Goal: Information Seeking & Learning: Learn about a topic

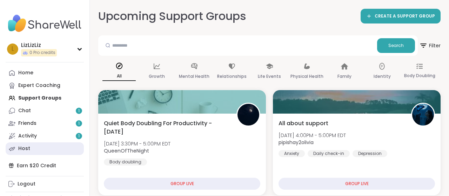
click at [21, 150] on div "Host" at bounding box center [24, 148] width 12 height 7
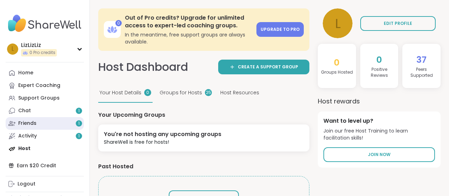
click at [28, 123] on div "Friends 1" at bounding box center [27, 123] width 18 height 7
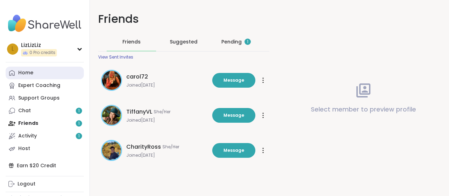
click at [26, 73] on div "Home" at bounding box center [25, 72] width 15 height 7
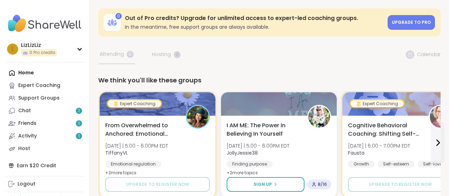
click at [37, 96] on div "Support Groups" at bounding box center [38, 98] width 41 height 7
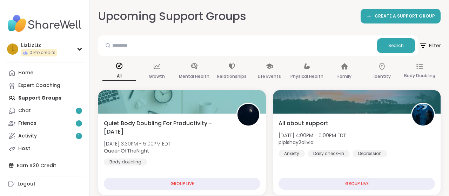
click at [429, 43] on span "Filter" at bounding box center [429, 46] width 22 height 18
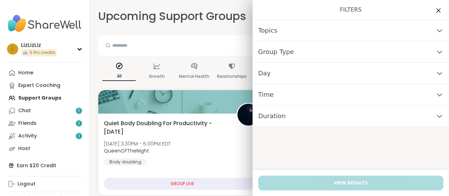
click at [439, 73] on icon at bounding box center [439, 73] width 8 height 5
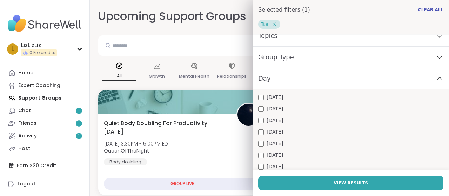
scroll to position [76, 0]
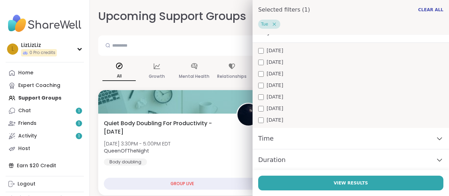
click at [438, 136] on icon at bounding box center [439, 138] width 8 height 5
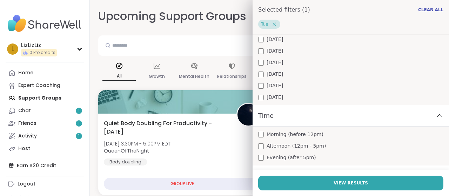
scroll to position [114, 0]
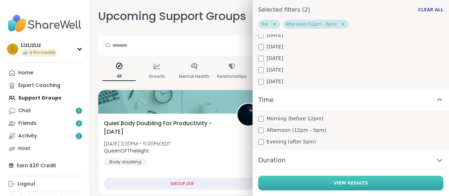
click at [362, 181] on span "View Results" at bounding box center [350, 183] width 34 height 6
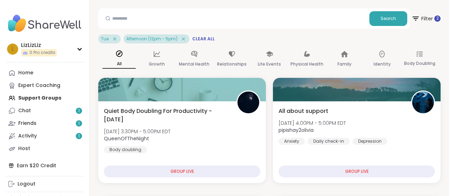
scroll to position [0, 0]
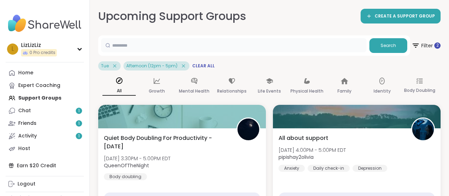
click at [149, 42] on input "text" at bounding box center [233, 45] width 265 height 14
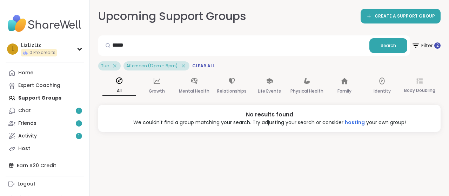
click at [183, 65] on icon at bounding box center [183, 65] width 3 height 3
click at [156, 42] on input "*****" at bounding box center [233, 45] width 265 height 14
type input "*"
click at [114, 66] on icon at bounding box center [114, 65] width 3 height 3
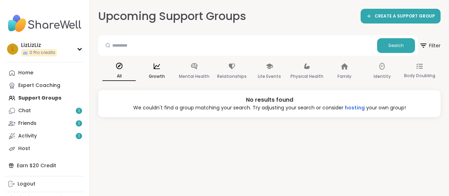
click at [157, 70] on div "Growth" at bounding box center [156, 72] width 33 height 26
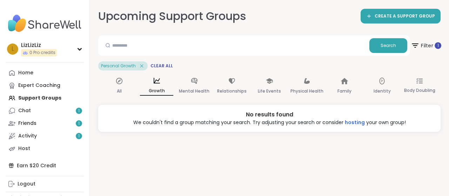
click at [427, 45] on span "Filter 1" at bounding box center [425, 46] width 30 height 18
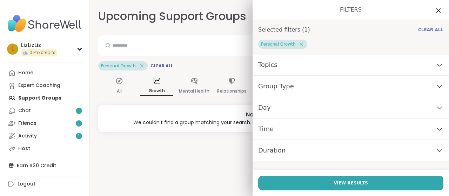
click at [438, 28] on span "Clear All" at bounding box center [430, 30] width 25 height 6
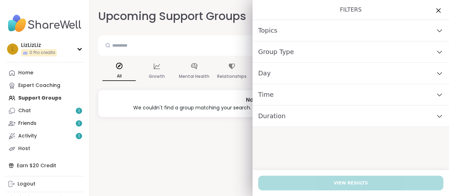
click at [439, 8] on icon at bounding box center [438, 10] width 9 height 9
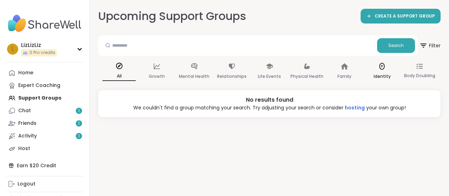
click at [382, 68] on icon at bounding box center [382, 66] width 8 height 8
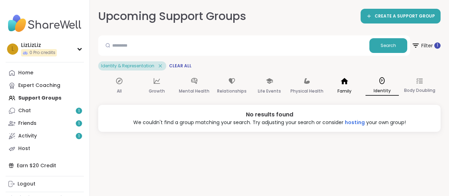
click at [342, 84] on icon at bounding box center [344, 81] width 8 height 8
click at [307, 87] on p "Physical Health" at bounding box center [306, 91] width 33 height 8
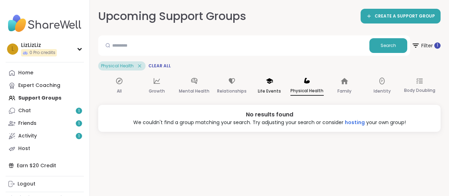
click at [268, 84] on icon at bounding box center [269, 81] width 8 height 8
click at [224, 87] on p "Relationships" at bounding box center [231, 91] width 29 height 8
click at [196, 87] on div "Mental Health" at bounding box center [194, 86] width 33 height 26
click at [157, 86] on div "Growth" at bounding box center [156, 86] width 33 height 26
click at [120, 84] on icon at bounding box center [119, 81] width 8 height 8
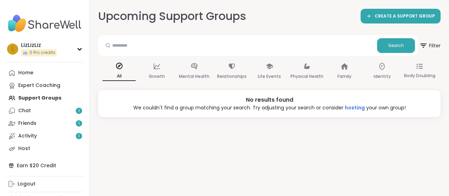
click at [40, 96] on div "Home Expert Coaching Support Groups Chat 1 Friends 1 Activity 1 Host" at bounding box center [45, 111] width 78 height 88
click at [29, 73] on div "Home" at bounding box center [25, 72] width 15 height 7
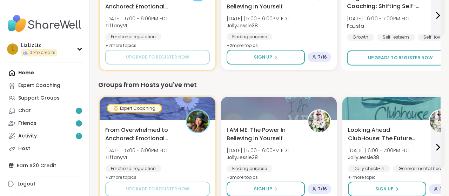
scroll to position [146, 0]
